Goal: Task Accomplishment & Management: Manage account settings

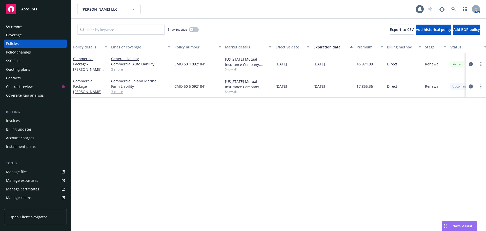
click at [29, 24] on div "Overview" at bounding box center [35, 26] width 59 height 8
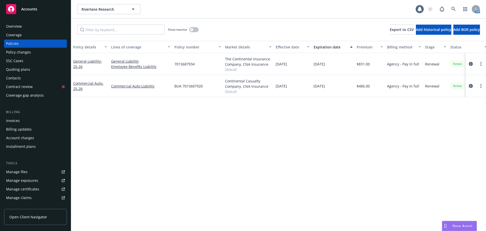
click at [24, 24] on div "Overview" at bounding box center [35, 26] width 59 height 8
click at [481, 87] on circle "more" at bounding box center [481, 87] width 1 height 1
drag, startPoint x: 357, startPoint y: 131, endPoint x: 429, endPoint y: 107, distance: 76.2
click at [360, 130] on div "Policy details Lines of coverage Policy number Market details Effective date Ex…" at bounding box center [278, 136] width 415 height 190
click at [471, 85] on icon "circleInformation" at bounding box center [471, 86] width 4 height 4
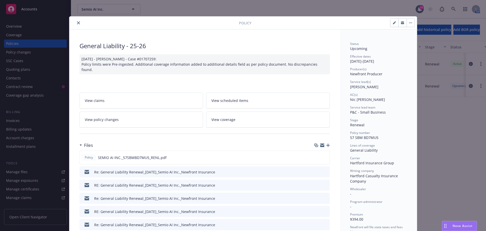
click at [395, 21] on button "button" at bounding box center [394, 23] width 8 height 8
select select "RENEWAL"
select select "12"
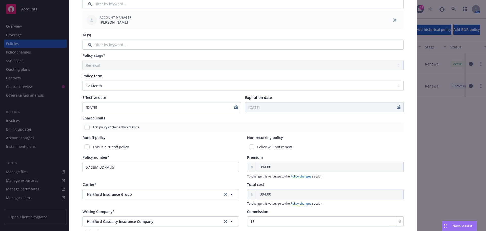
scroll to position [184, 0]
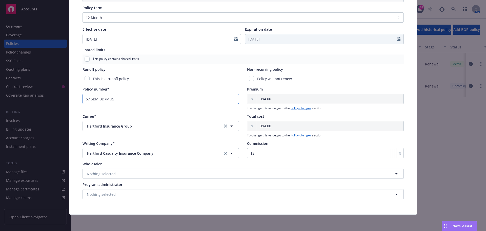
click at [120, 97] on input "57 SBM BD7MU5" at bounding box center [161, 99] width 157 height 10
paste input "V3PXJ"
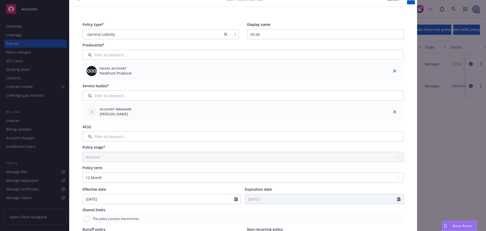
scroll to position [0, 0]
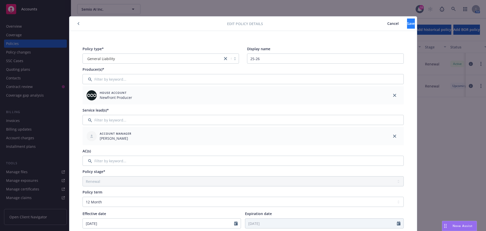
type input "57 SBM BV3PXJ"
click at [407, 22] on span "Save" at bounding box center [411, 23] width 8 height 5
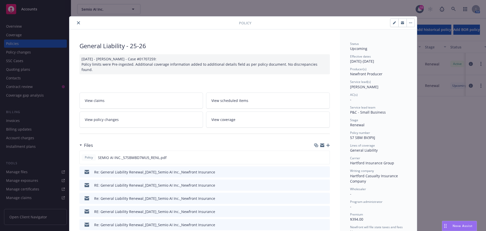
click at [77, 23] on icon "close" at bounding box center [78, 22] width 3 height 3
